Goal: Task Accomplishment & Management: Use online tool/utility

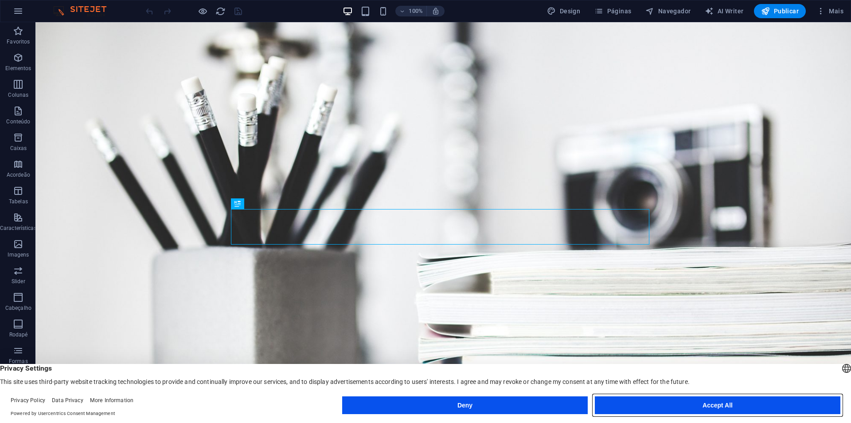
click at [632, 404] on button "Accept All" at bounding box center [718, 405] width 246 height 18
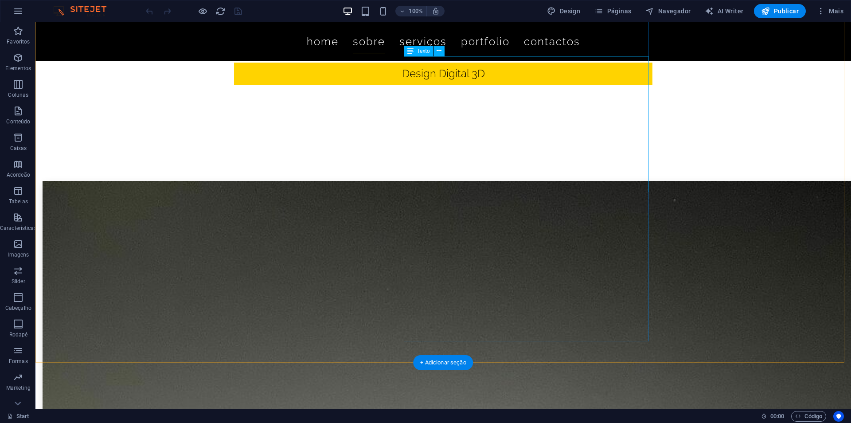
scroll to position [399, 0]
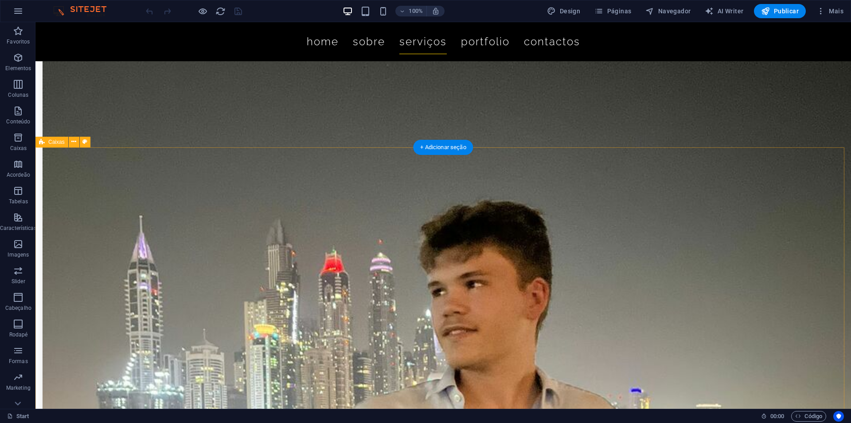
drag, startPoint x: 518, startPoint y: 190, endPoint x: 513, endPoint y: 192, distance: 5.2
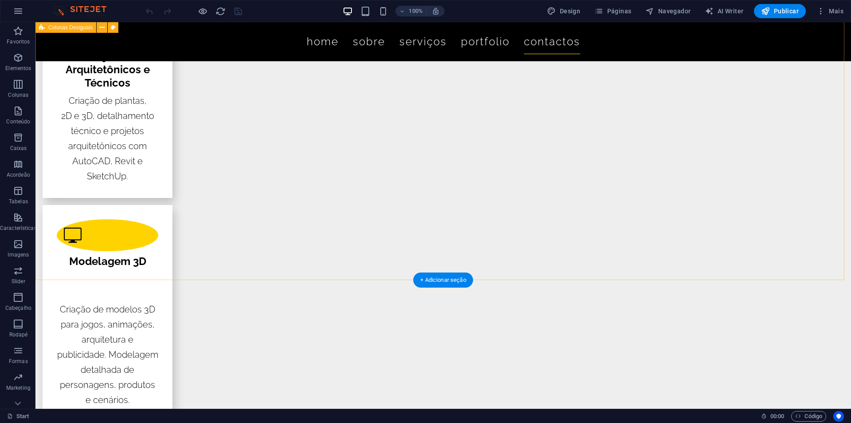
scroll to position [1996, 0]
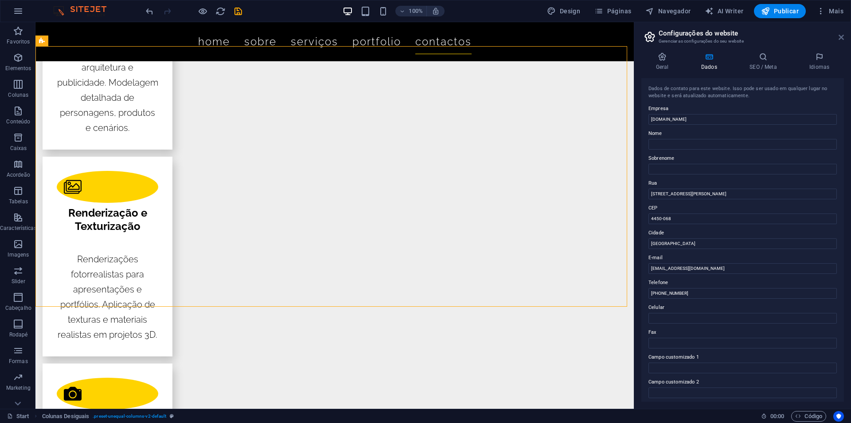
click at [840, 38] on icon at bounding box center [841, 37] width 5 height 7
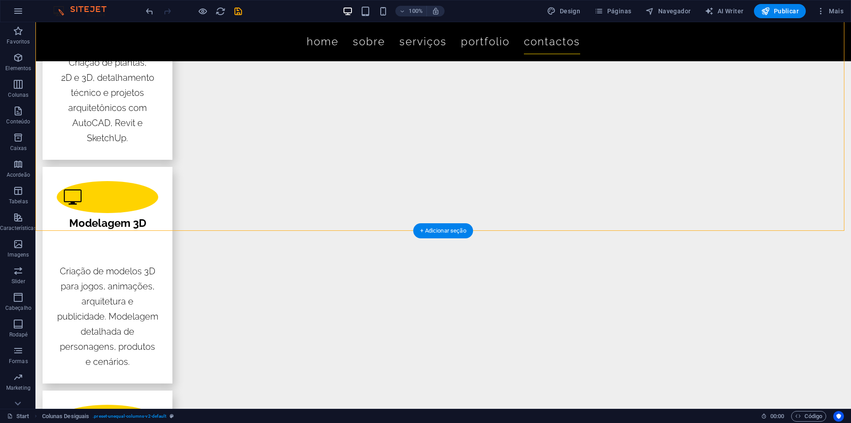
scroll to position [2084, 0]
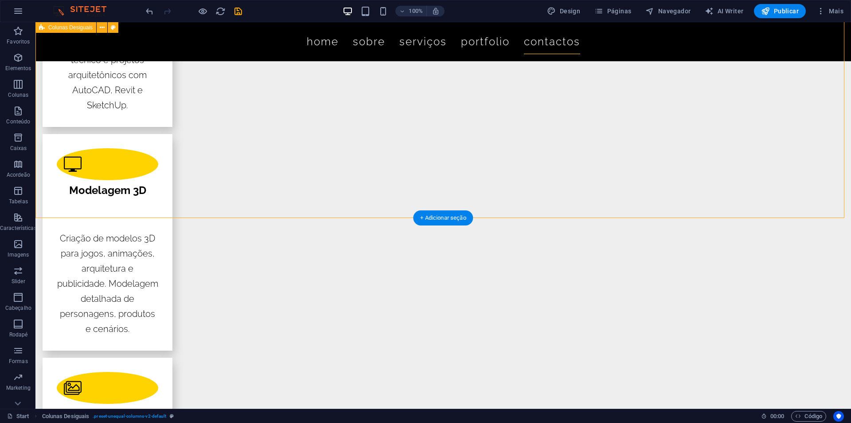
drag, startPoint x: 744, startPoint y: 177, endPoint x: 762, endPoint y: 176, distance: 18.2
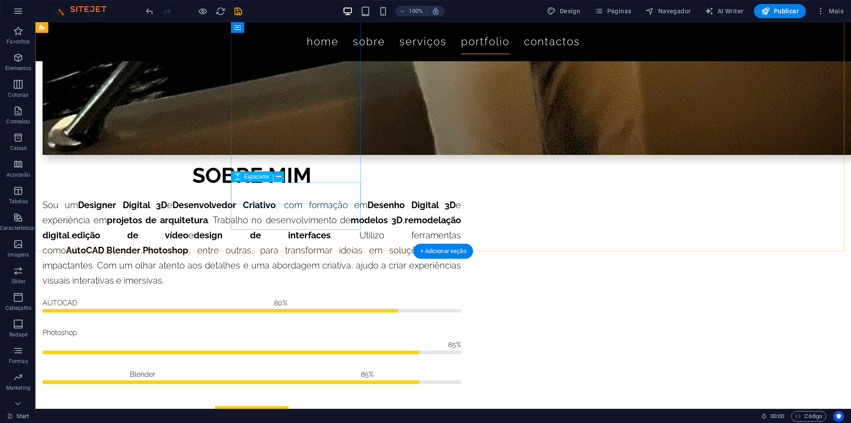
scroll to position [1419, 0]
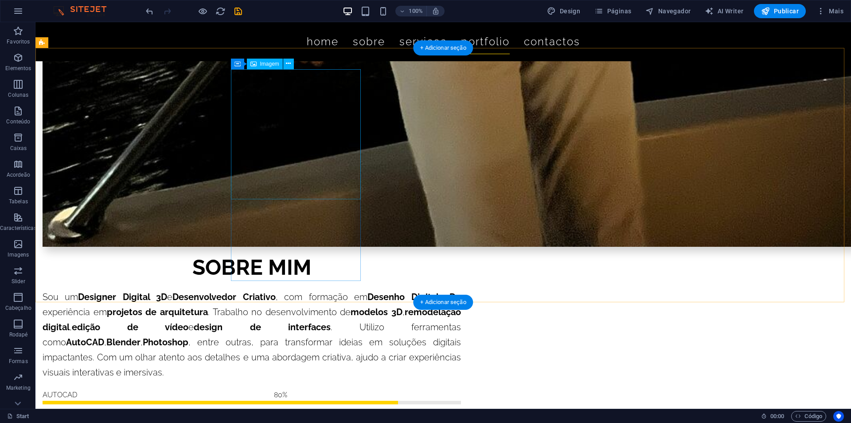
select select "%"
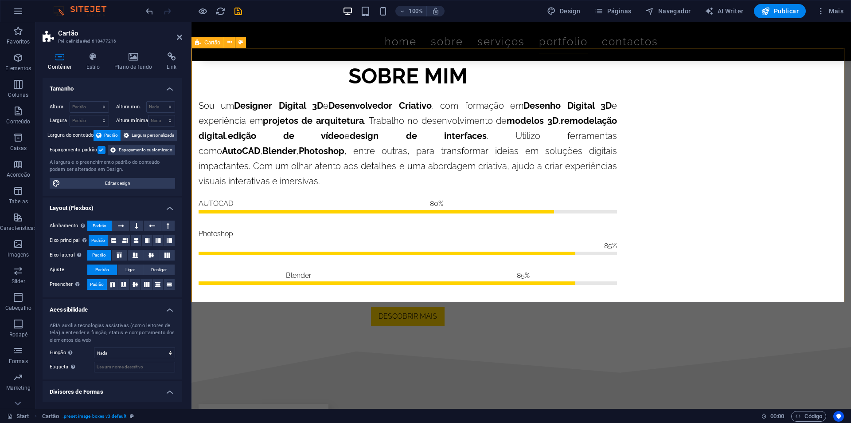
scroll to position [1375, 0]
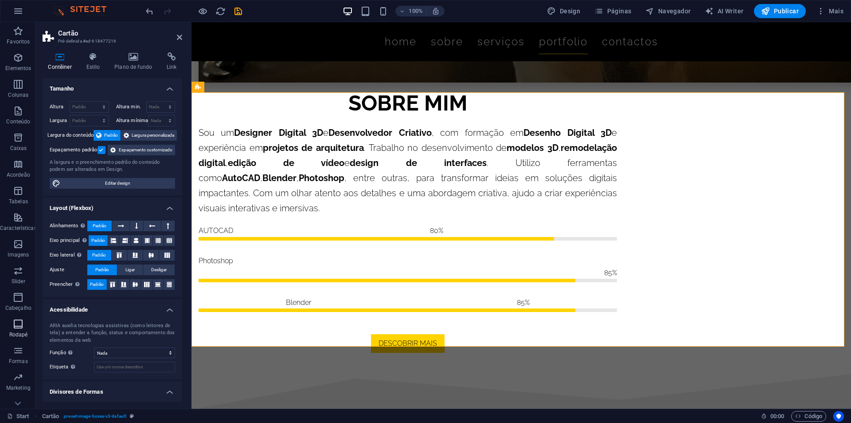
click at [0, 332] on span "Rodapé" at bounding box center [18, 328] width 37 height 21
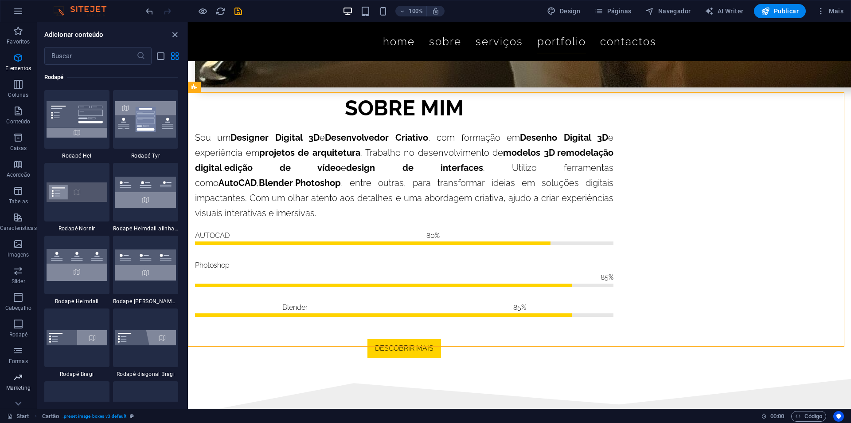
click at [22, 380] on icon "button" at bounding box center [18, 377] width 11 height 11
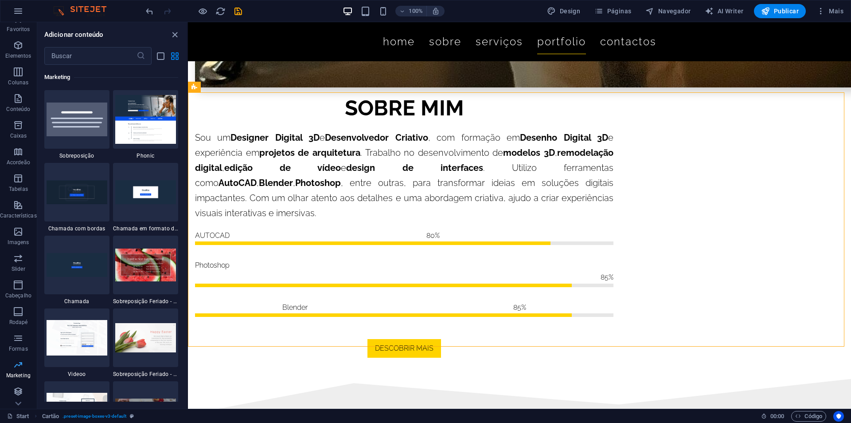
scroll to position [13, 0]
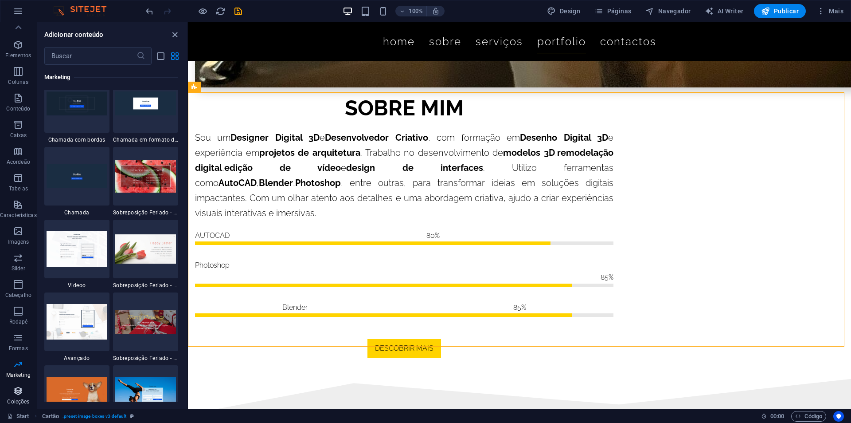
click at [25, 385] on button "Coleções" at bounding box center [18, 395] width 37 height 27
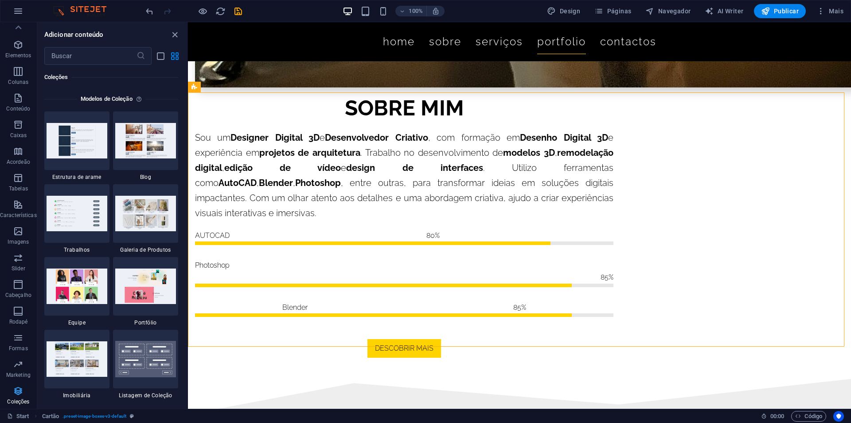
scroll to position [8118, 0]
click at [25, 385] on button "Coleções" at bounding box center [18, 395] width 37 height 27
drag, startPoint x: 5, startPoint y: 185, endPoint x: 5, endPoint y: 130, distance: 55.4
drag, startPoint x: 10, startPoint y: 110, endPoint x: 12, endPoint y: 102, distance: 9.0
click at [12, 102] on span "Conteúdo" at bounding box center [18, 103] width 37 height 21
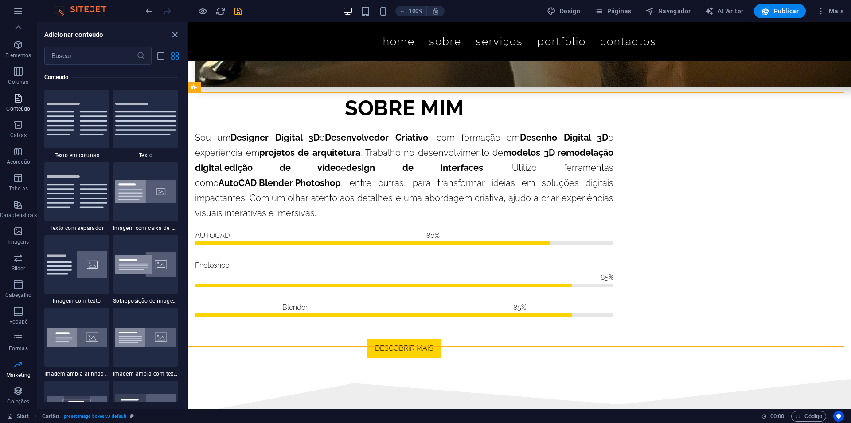
scroll to position [1552, 0]
drag, startPoint x: 12, startPoint y: 102, endPoint x: 15, endPoint y: 84, distance: 17.9
click at [17, 47] on icon "button" at bounding box center [18, 44] width 11 height 11
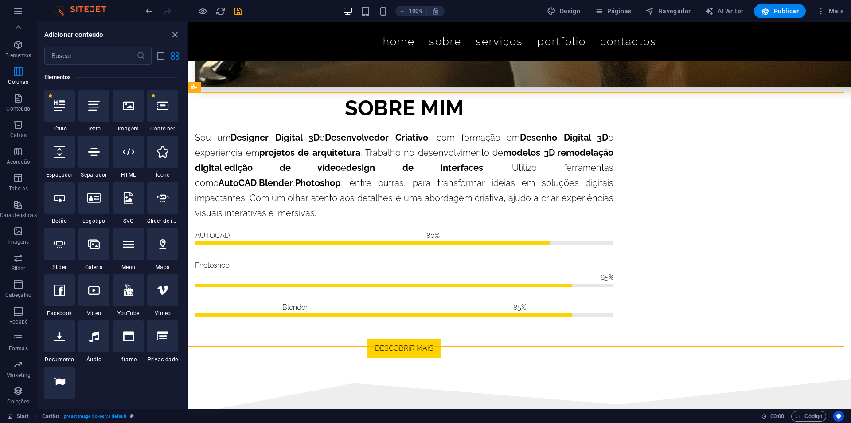
scroll to position [94, 0]
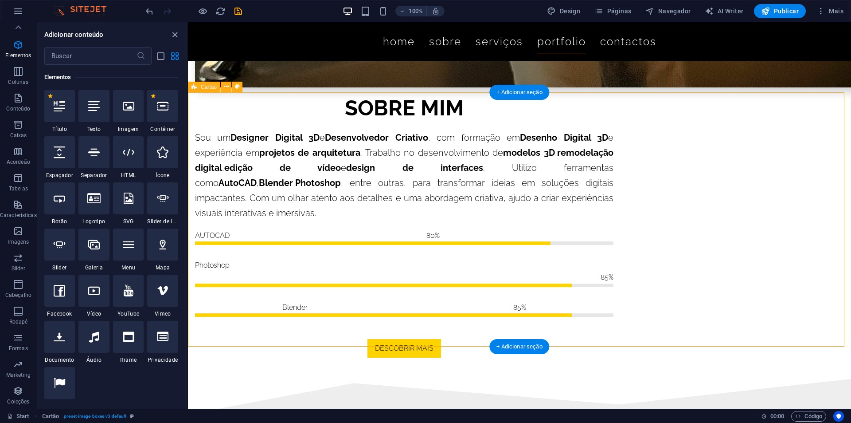
click at [613, 7] on span "Páginas" at bounding box center [613, 11] width 37 height 9
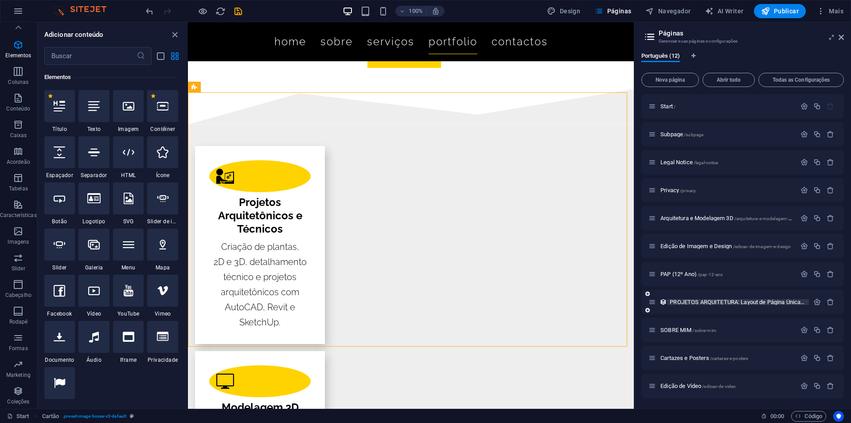
click at [705, 300] on span "PROJETOS ARQUITETURA: Layout de Página Única /projetos-arquitetura-item" at bounding box center [761, 301] width 183 height 7
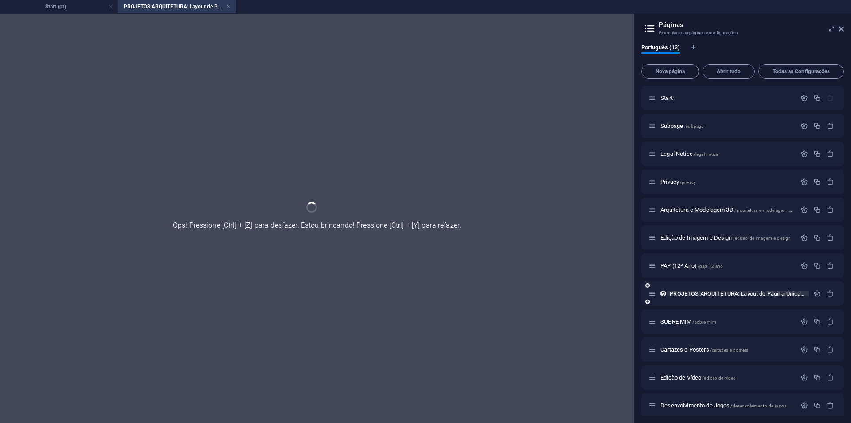
scroll to position [0, 0]
click at [705, 300] on div "PROJETOS ARQUITETURA: Layout de Página Única /projetos-arquitetura-item" at bounding box center [743, 293] width 203 height 24
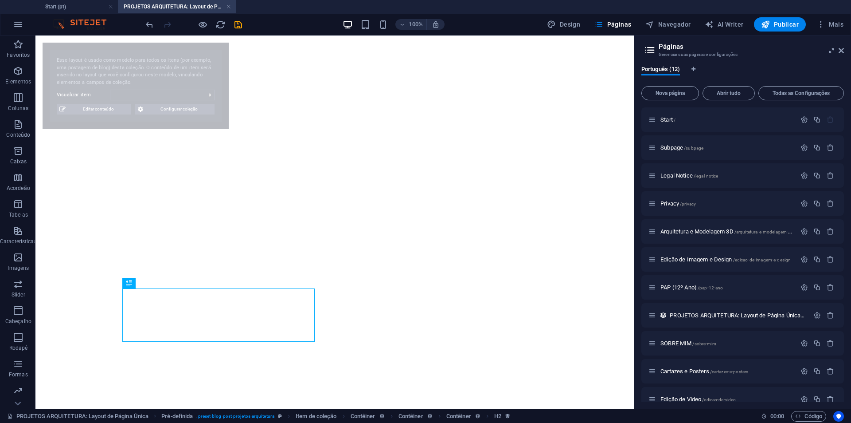
select select "67d60b3f4b4ada1607720d82"
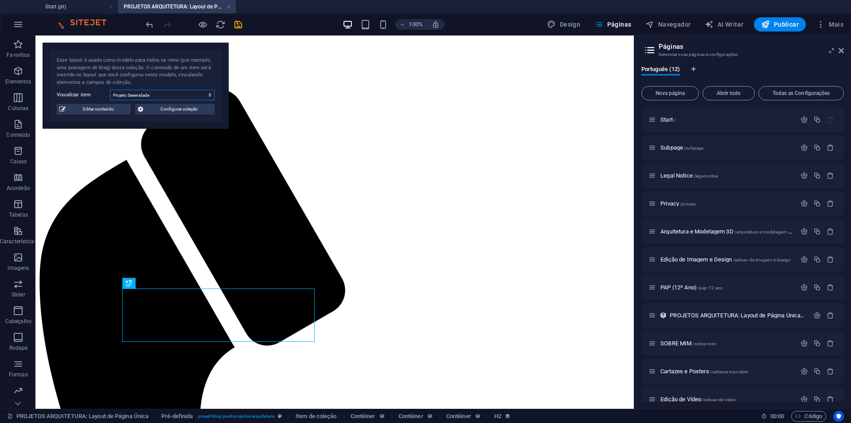
click at [157, 96] on select "Projeto Serenidade Projeto Alma Projeto Urban Flow Projeto CasaViva Projeto Lin…" at bounding box center [162, 95] width 105 height 11
click at [152, 93] on select "Projeto Serenidade Projeto Alma Projeto Urban Flow Projeto CasaViva Projeto Lin…" at bounding box center [162, 95] width 105 height 11
click at [654, 317] on icon at bounding box center [653, 315] width 8 height 8
click at [702, 231] on span "Arquitetura e Modelagem 3D /arquitetura-e-modelagem-3d" at bounding box center [727, 231] width 133 height 7
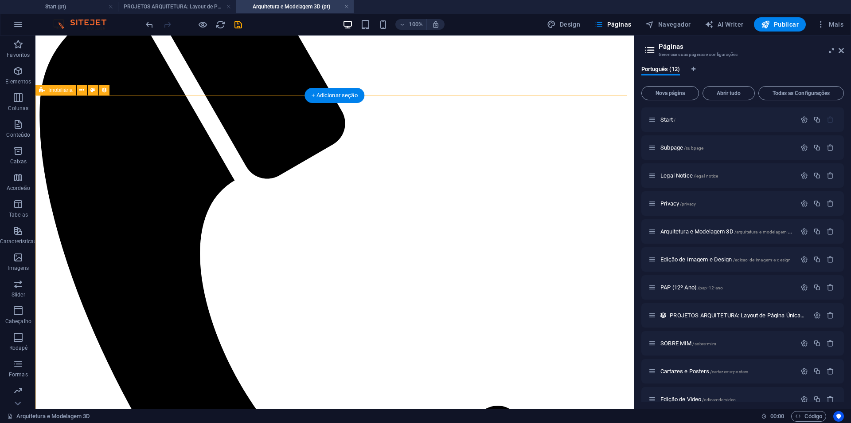
scroll to position [133, 0]
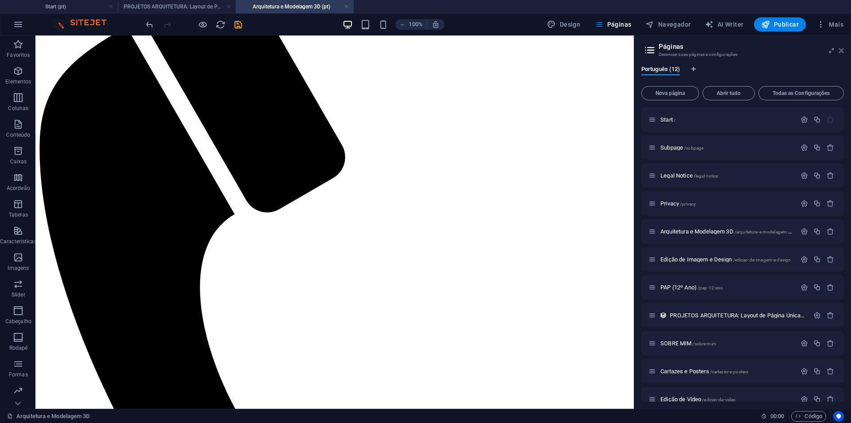
click at [840, 51] on icon at bounding box center [841, 50] width 5 height 7
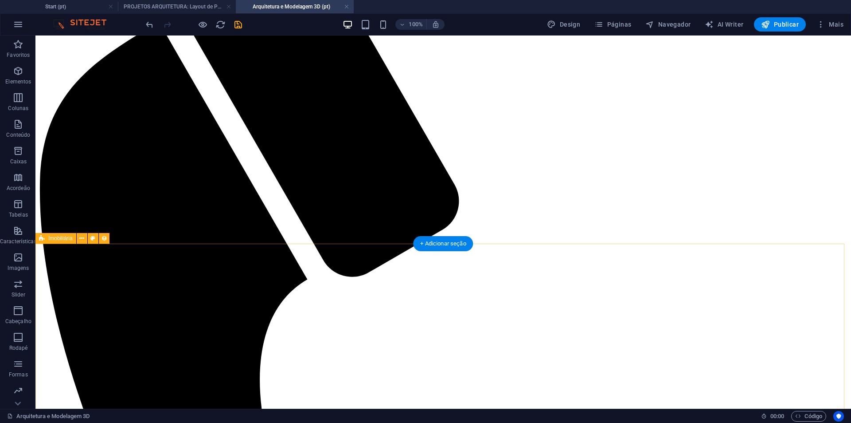
scroll to position [177, 0]
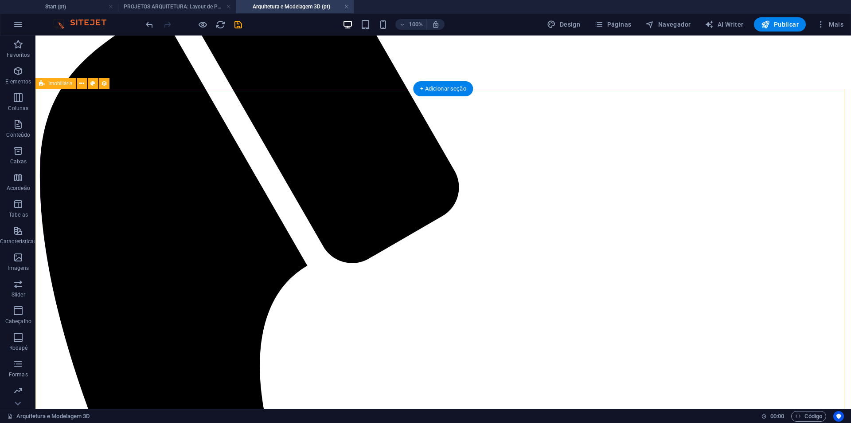
drag, startPoint x: 151, startPoint y: 247, endPoint x: 37, endPoint y: 243, distance: 114.1
select select "67d29708c1f7b8152c6e0cb2"
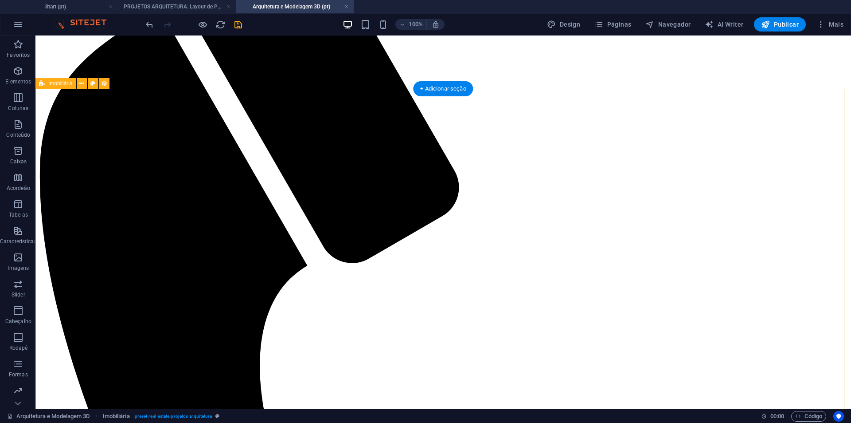
select select "createdAt_DESC"
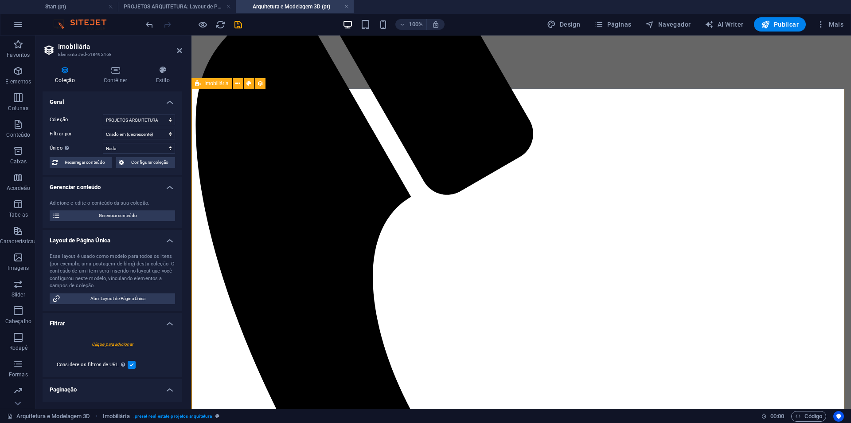
drag, startPoint x: 353, startPoint y: 281, endPoint x: 200, endPoint y: 242, distance: 158.3
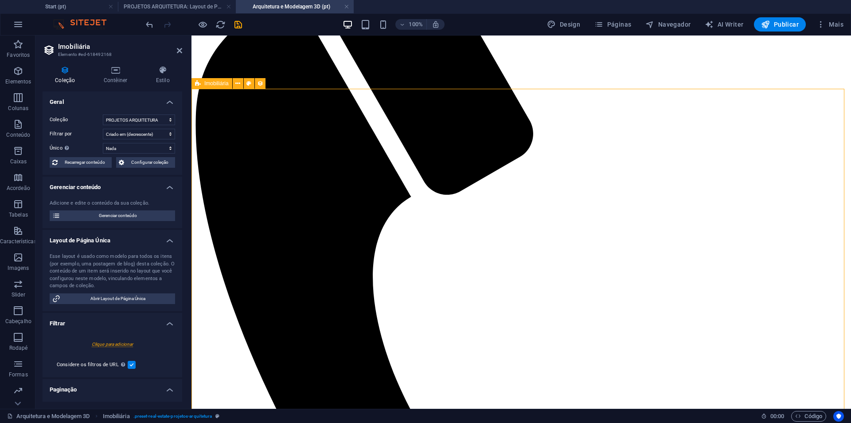
click at [176, 51] on header "Imobiliária Elemento #ed-618492168" at bounding box center [113, 46] width 140 height 23
click at [175, 48] on h2 "Imobiliária" at bounding box center [120, 47] width 124 height 8
click at [180, 50] on icon at bounding box center [179, 50] width 5 height 7
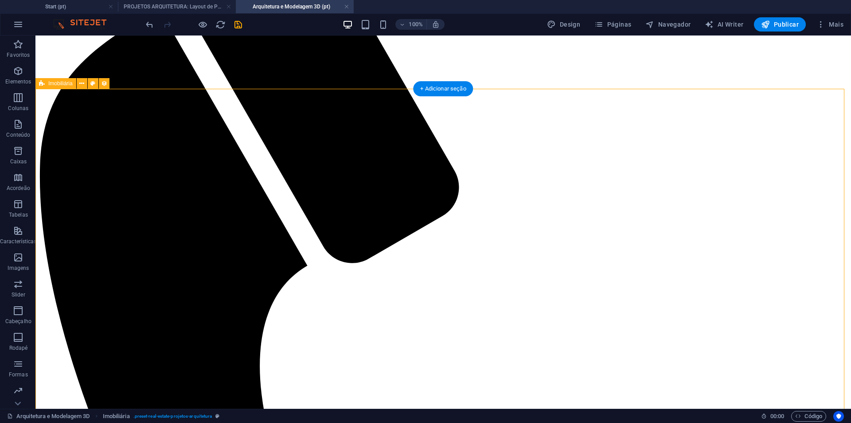
drag, startPoint x: 162, startPoint y: 174, endPoint x: 171, endPoint y: 175, distance: 8.9
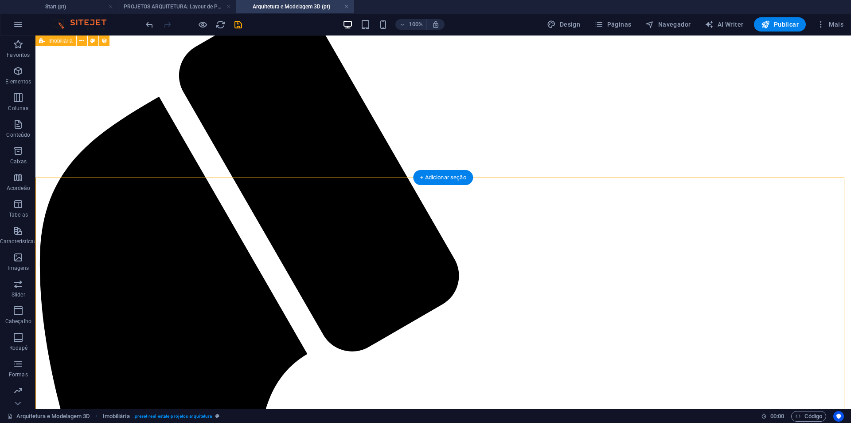
scroll to position [89, 0]
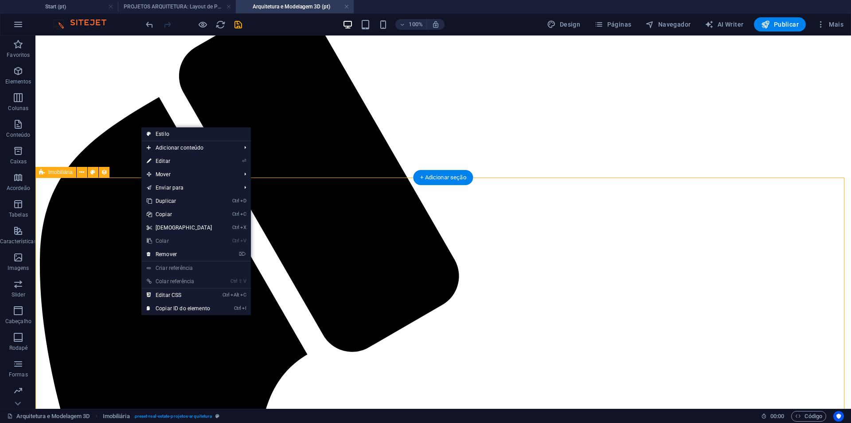
drag, startPoint x: 121, startPoint y: 316, endPoint x: 111, endPoint y: 315, distance: 10.2
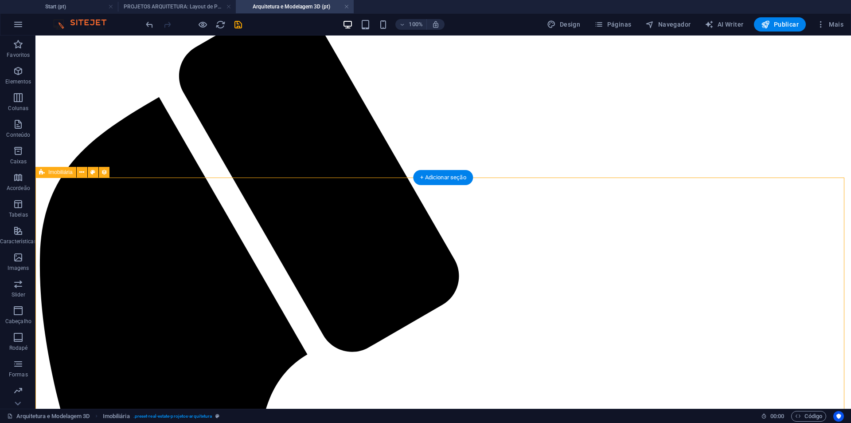
drag, startPoint x: 117, startPoint y: 240, endPoint x: 137, endPoint y: 235, distance: 21.0
drag, startPoint x: 137, startPoint y: 235, endPoint x: 142, endPoint y: 234, distance: 5.0
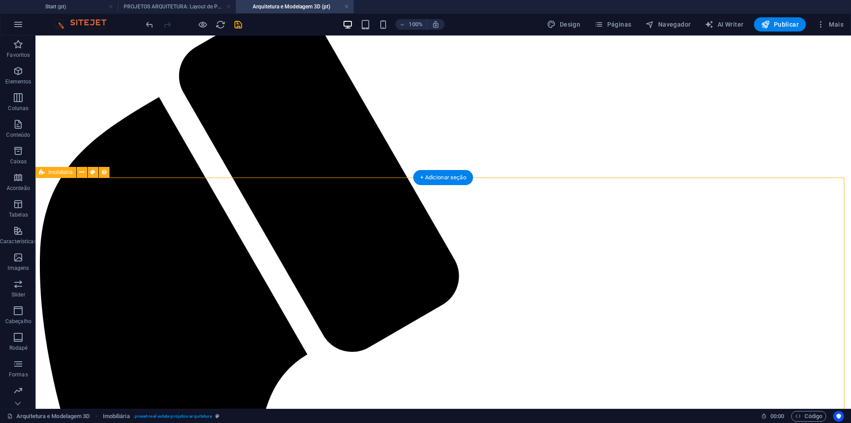
select select "67d29708c1f7b8152c6e0cb2"
select select "createdAt_DESC"
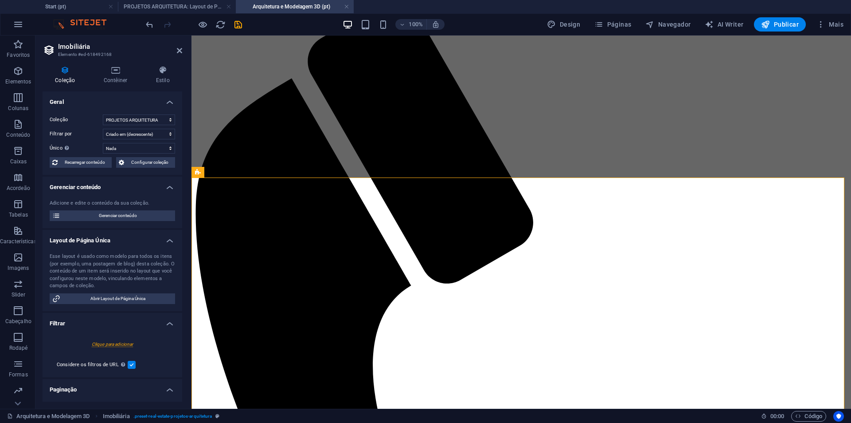
click at [167, 234] on h4 "Layout de Página Única" at bounding box center [113, 238] width 140 height 16
click at [170, 234] on h4 "Layout de Página Única" at bounding box center [113, 238] width 140 height 16
click at [171, 234] on h4 "Layout de Página Única" at bounding box center [113, 238] width 140 height 16
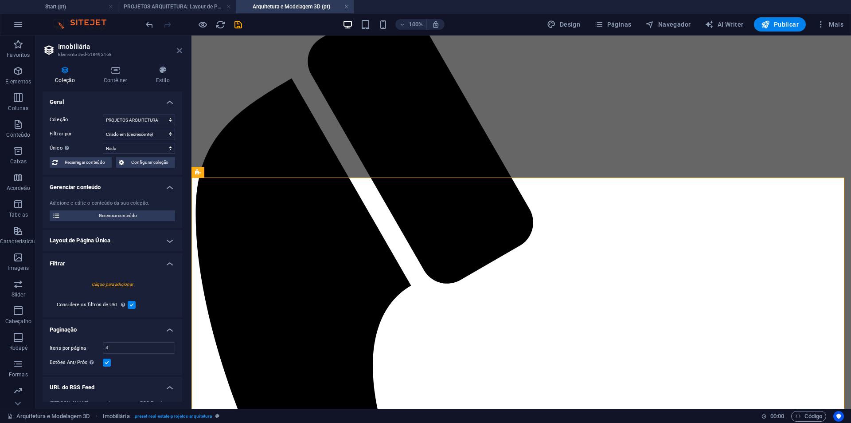
click at [179, 51] on icon at bounding box center [179, 50] width 5 height 7
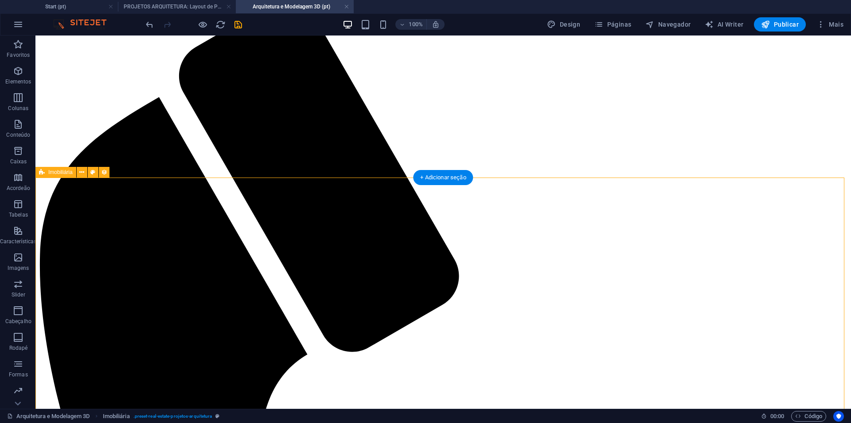
drag, startPoint x: 180, startPoint y: 230, endPoint x: 192, endPoint y: 231, distance: 11.6
drag, startPoint x: 192, startPoint y: 231, endPoint x: 196, endPoint y: 230, distance: 4.5
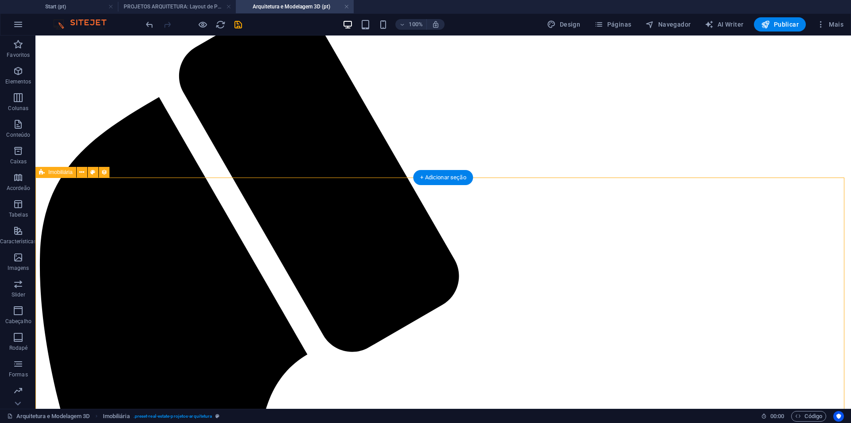
drag, startPoint x: 192, startPoint y: 293, endPoint x: 149, endPoint y: 292, distance: 43.0
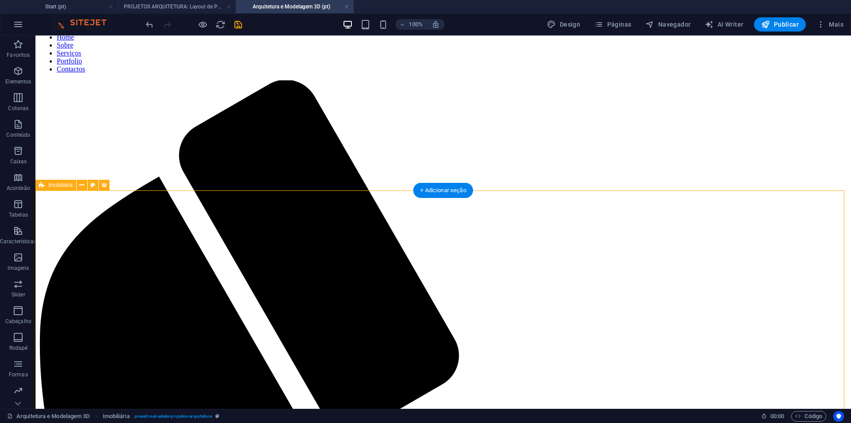
scroll to position [0, 0]
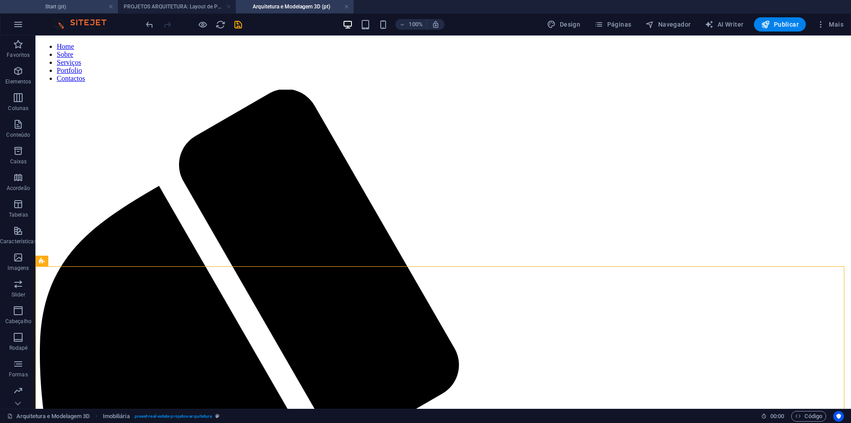
click at [65, 4] on h4 "Start (pt)" at bounding box center [59, 7] width 118 height 10
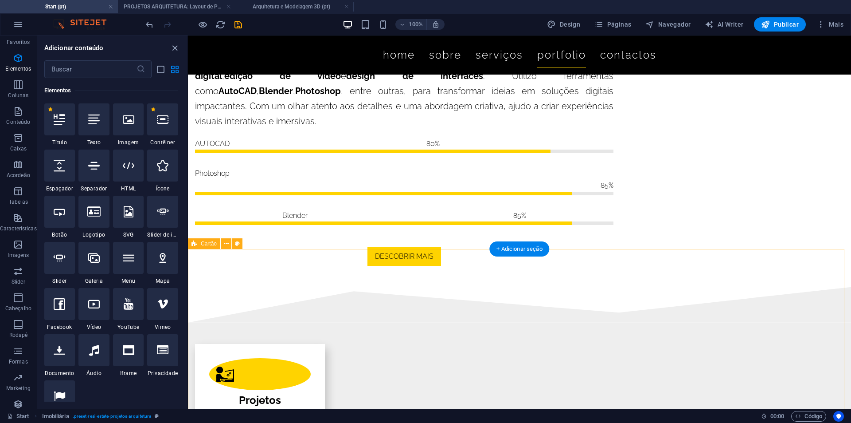
scroll to position [1484, 0]
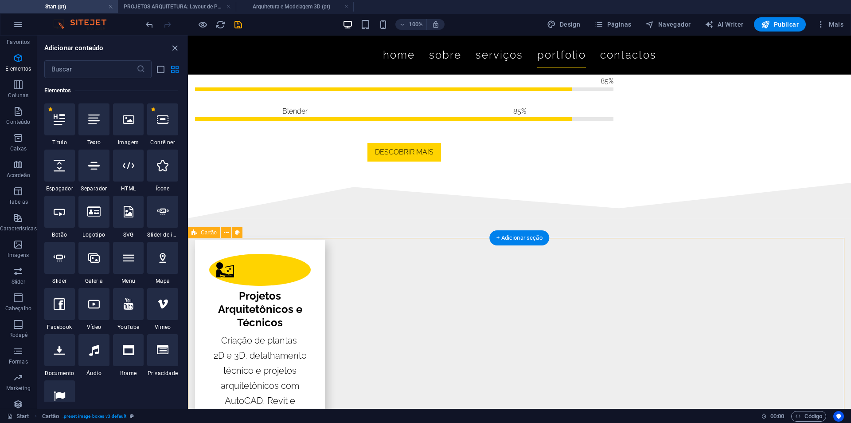
scroll to position [1572, 0]
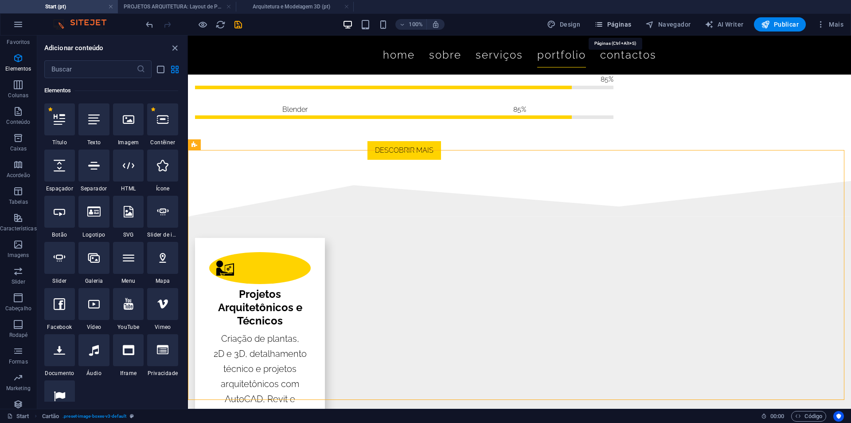
click at [612, 22] on span "Páginas" at bounding box center [613, 24] width 37 height 9
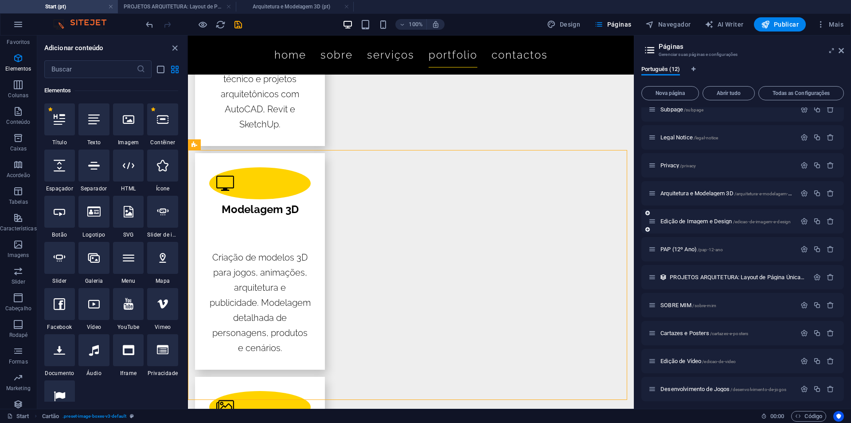
scroll to position [41, 0]
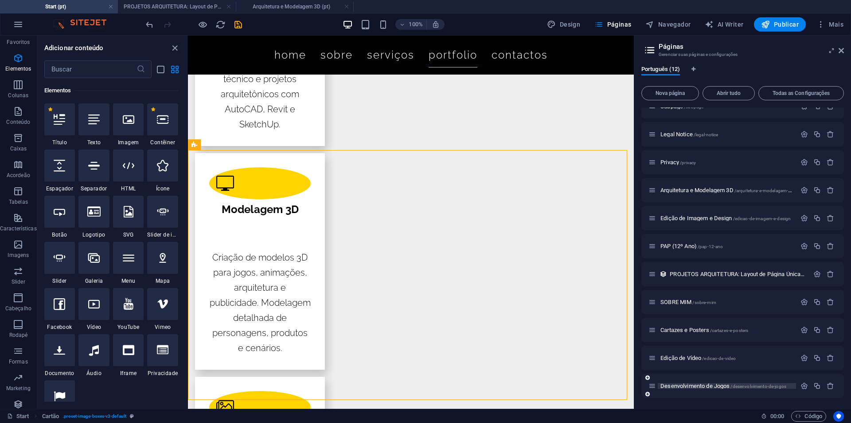
click at [697, 385] on span "Desenvolvimento de Jogos /desenvolvimento-de-jogos" at bounding box center [724, 385] width 126 height 7
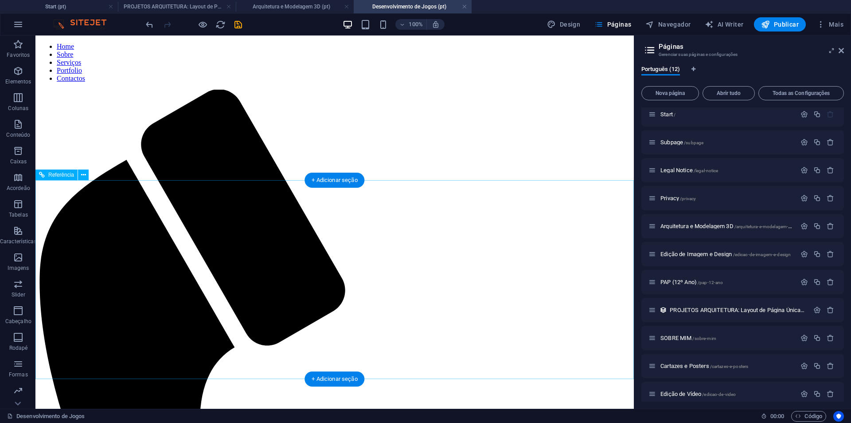
scroll to position [0, 0]
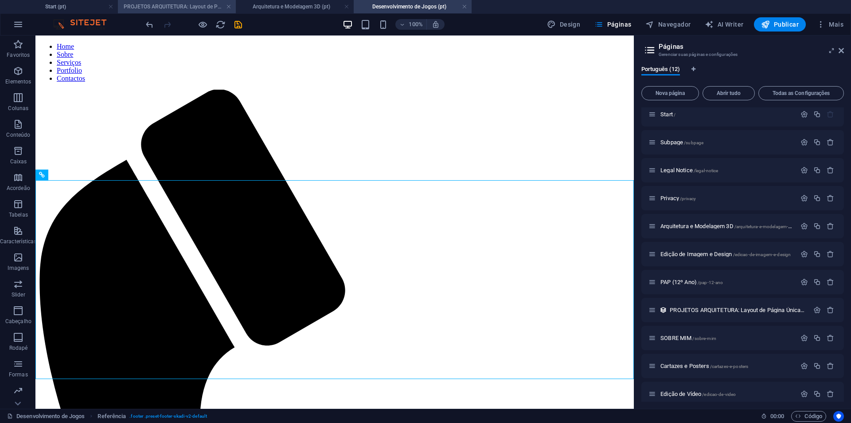
click at [165, 3] on h4 "PROJETOS ARQUITETURA: Layout de Página Única (pt)" at bounding box center [177, 7] width 118 height 10
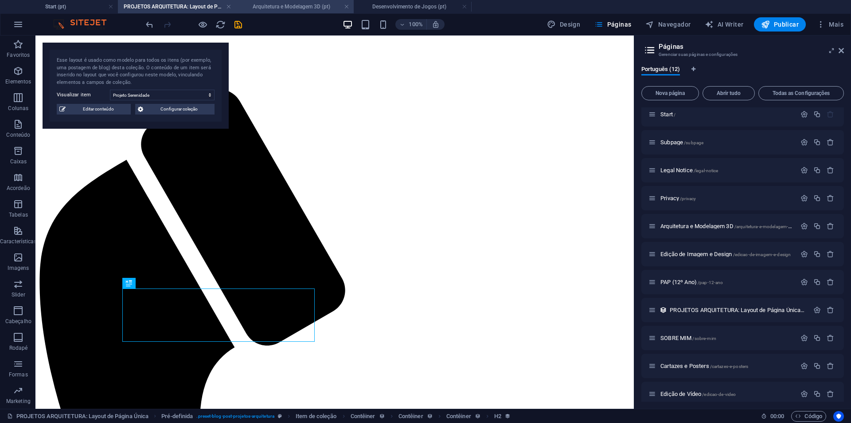
click at [280, 2] on h4 "Arquitetura e Modelagem 3D (pt)" at bounding box center [295, 7] width 118 height 10
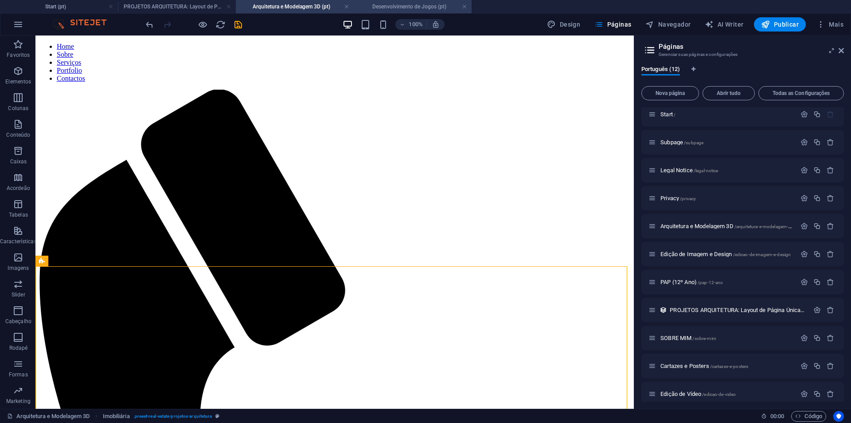
click at [408, 8] on h4 "Desenvolvimento de Jogos (pt)" at bounding box center [413, 7] width 118 height 10
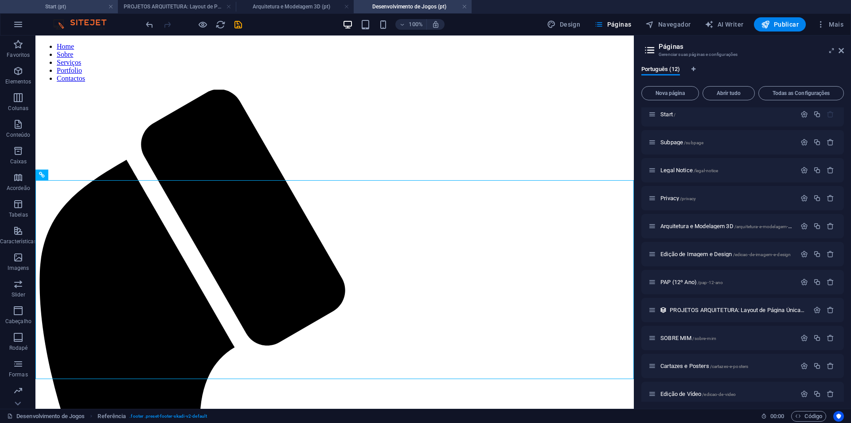
click at [69, 7] on h4 "Start (pt)" at bounding box center [59, 7] width 118 height 10
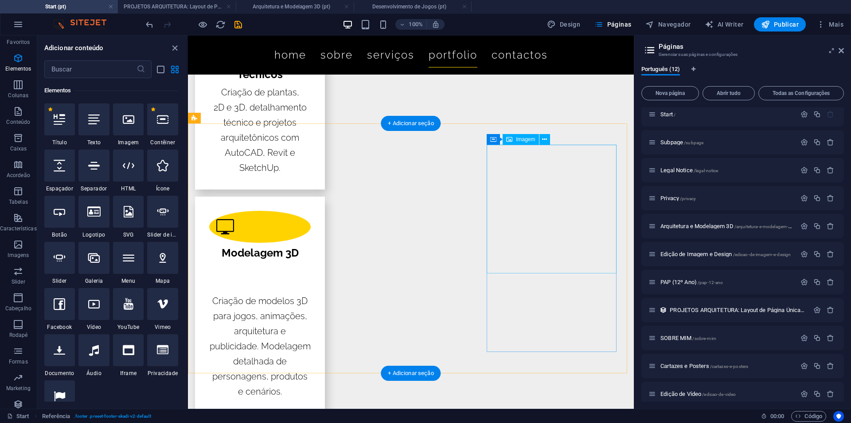
scroll to position [1472, 0]
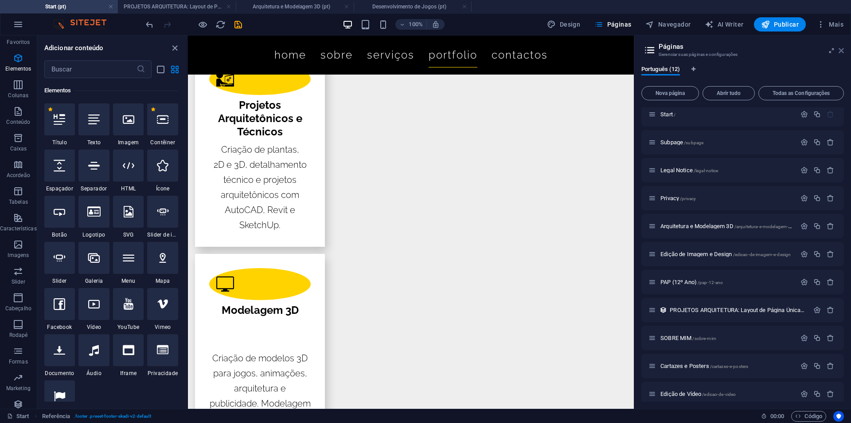
drag, startPoint x: 842, startPoint y: 53, endPoint x: 647, endPoint y: 25, distance: 197.1
click at [842, 53] on icon at bounding box center [841, 50] width 5 height 7
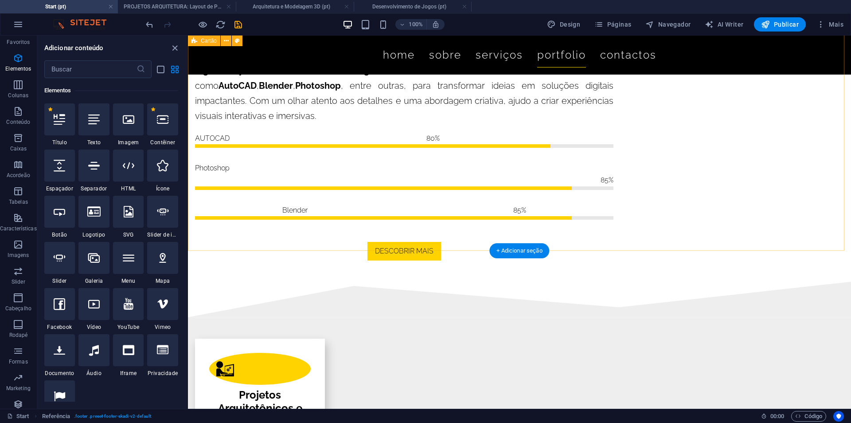
drag, startPoint x: 773, startPoint y: 205, endPoint x: 780, endPoint y: 205, distance: 7.5
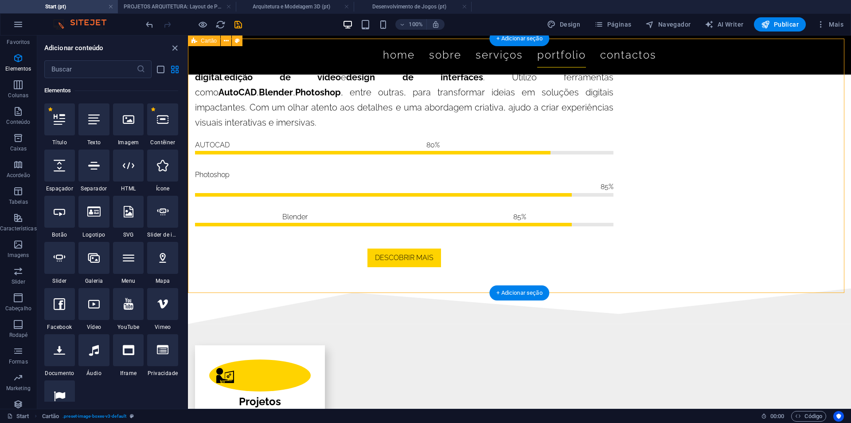
scroll to position [1427, 0]
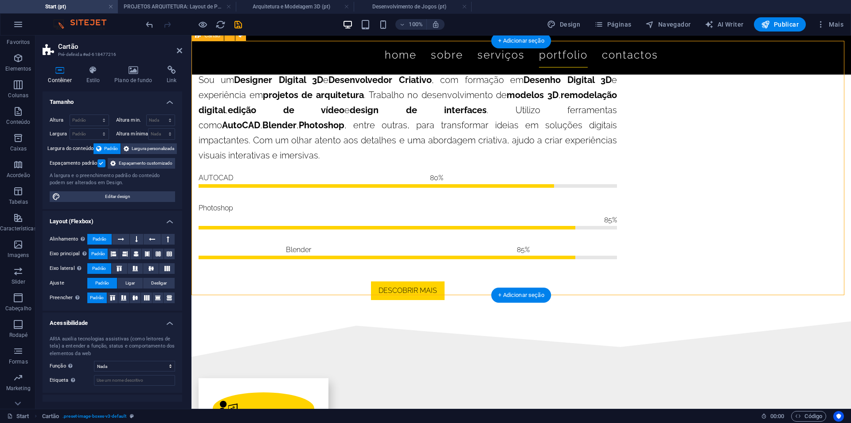
click at [179, 51] on icon at bounding box center [179, 50] width 5 height 7
